Goal: Ask a question

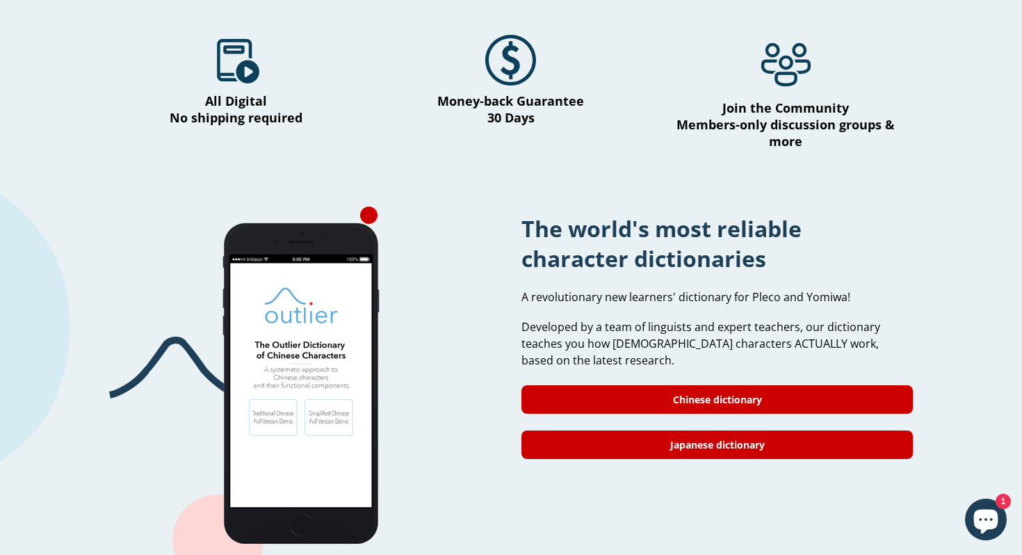
scroll to position [1008, 0]
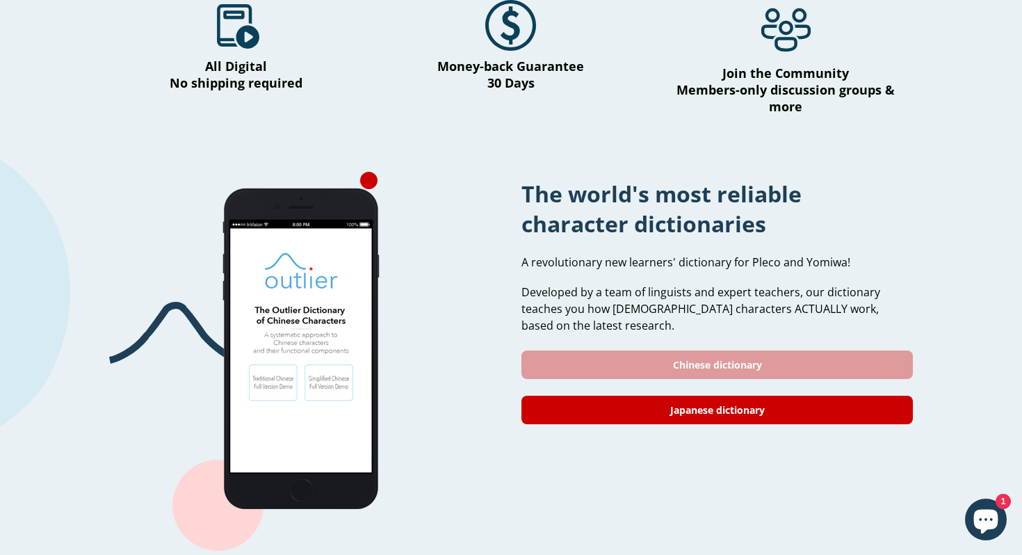
click at [760, 354] on link "Chinese dictionary" at bounding box center [716, 364] width 391 height 28
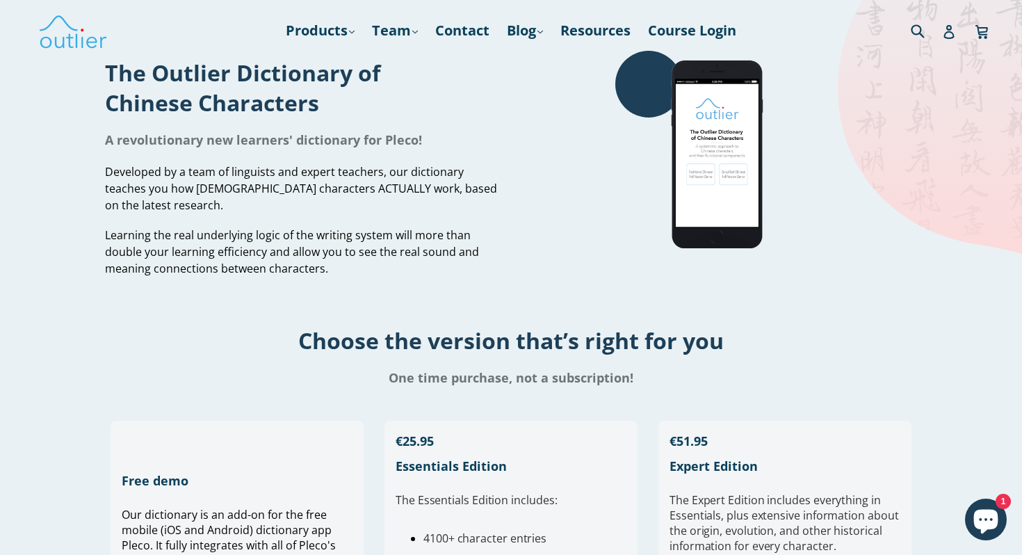
click at [985, 511] on icon "Chat window" at bounding box center [986, 521] width 24 height 24
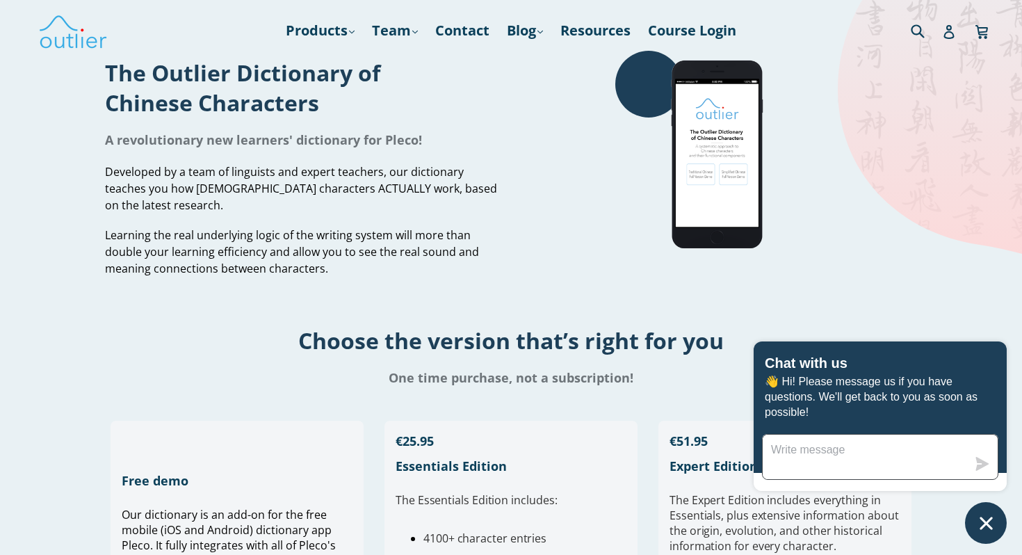
click at [842, 455] on textarea "Message us" at bounding box center [864, 456] width 204 height 44
paste textarea "Classical/Literary Chinese"
click at [962, 450] on textarea "Hi, how can I enter the new cohort Classical/Literary Chinese" at bounding box center [864, 456] width 204 height 44
click at [926, 469] on textarea "Hi, how can I enter the new cohort of Classical/Literary Chinese" at bounding box center [864, 456] width 204 height 44
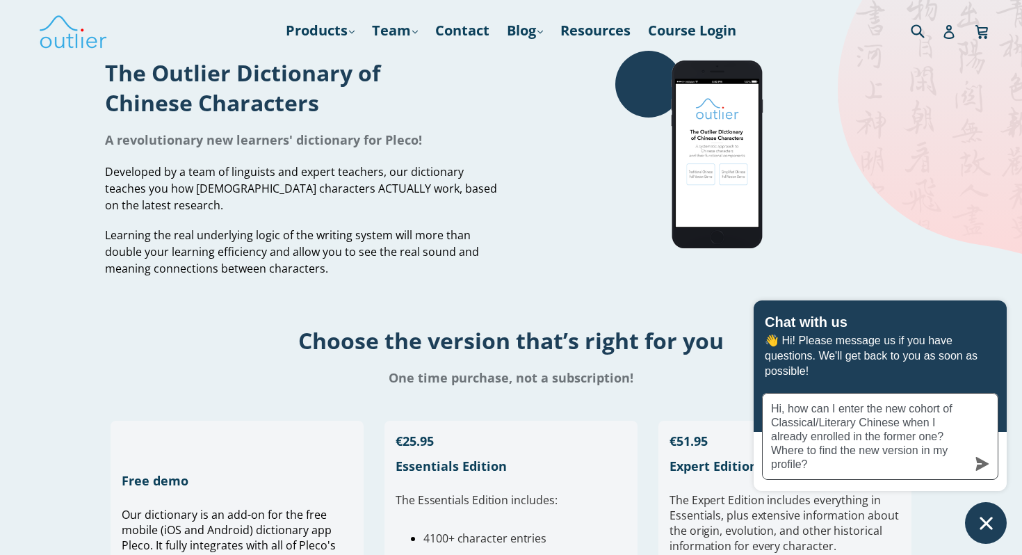
type textarea "Hi, how can I enter the new cohort of Classical/Literary Chinese when I already…"
click at [977, 463] on icon "submit" at bounding box center [982, 464] width 14 height 14
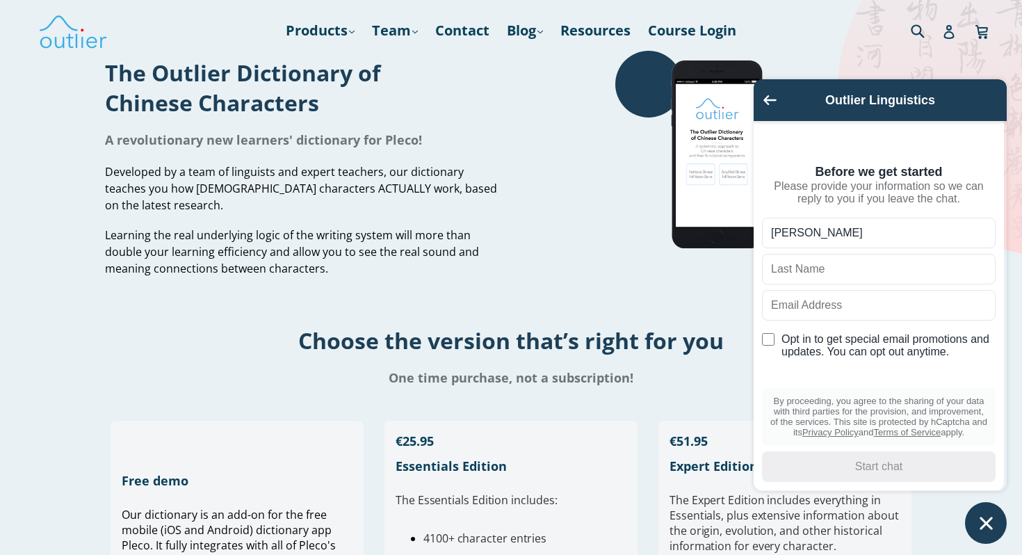
type input "Ronny"
type input "Enk"
type input "ronny.enk@googlemail.com"
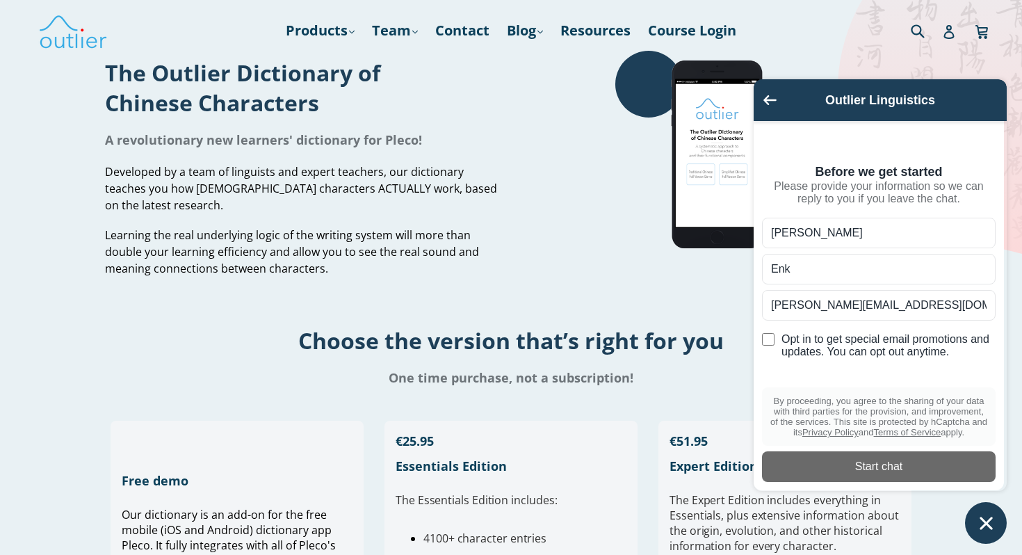
click at [760, 428] on div "Before we get started Please provide your information so we can reply to you if…" at bounding box center [878, 305] width 250 height 370
click at [871, 468] on div "Start chat" at bounding box center [878, 466] width 217 height 15
